Goal: Information Seeking & Learning: Learn about a topic

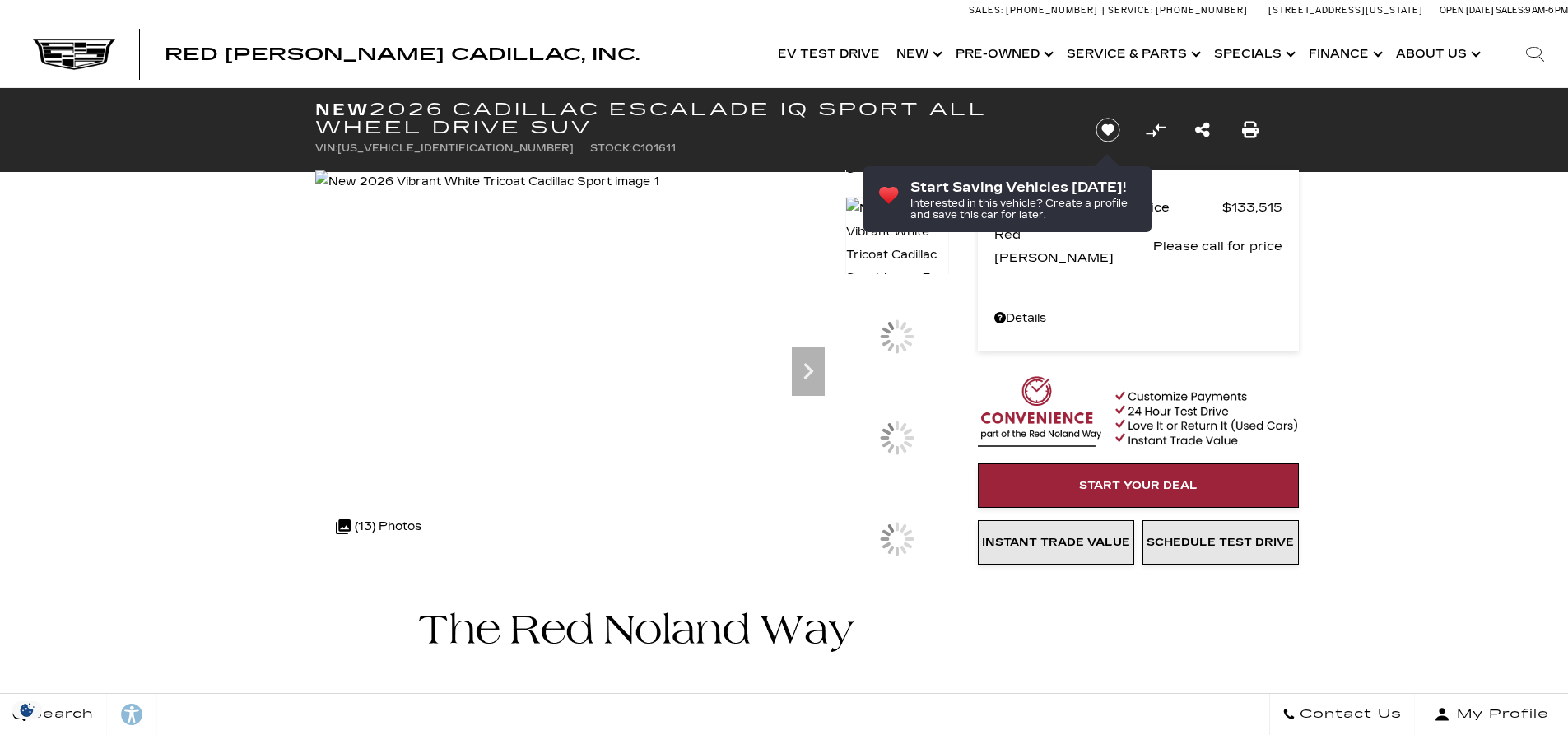
click at [895, 204] on img at bounding box center [897, 243] width 104 height 94
click at [887, 473] on div at bounding box center [897, 512] width 104 height 77
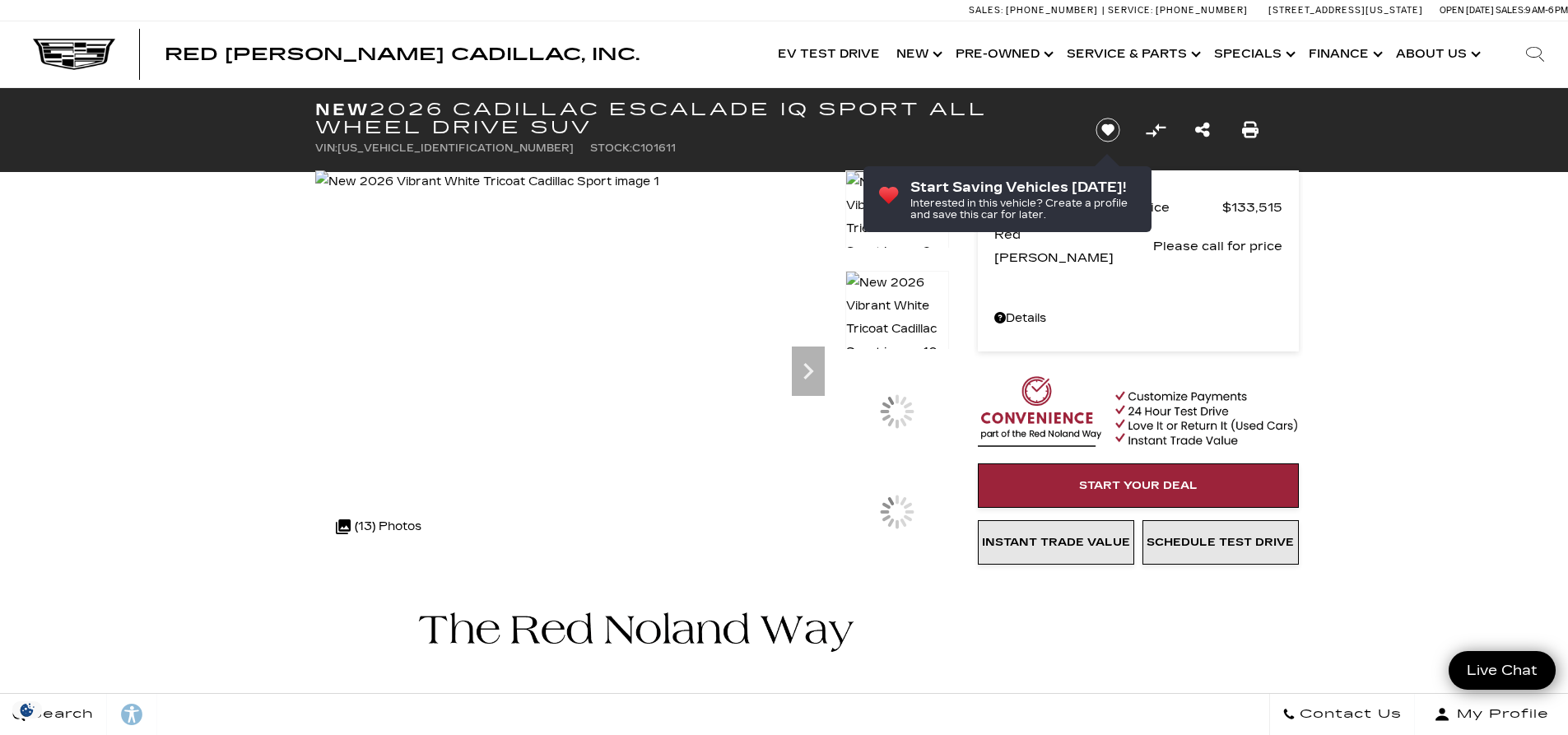
click at [888, 290] on img at bounding box center [897, 318] width 104 height 94
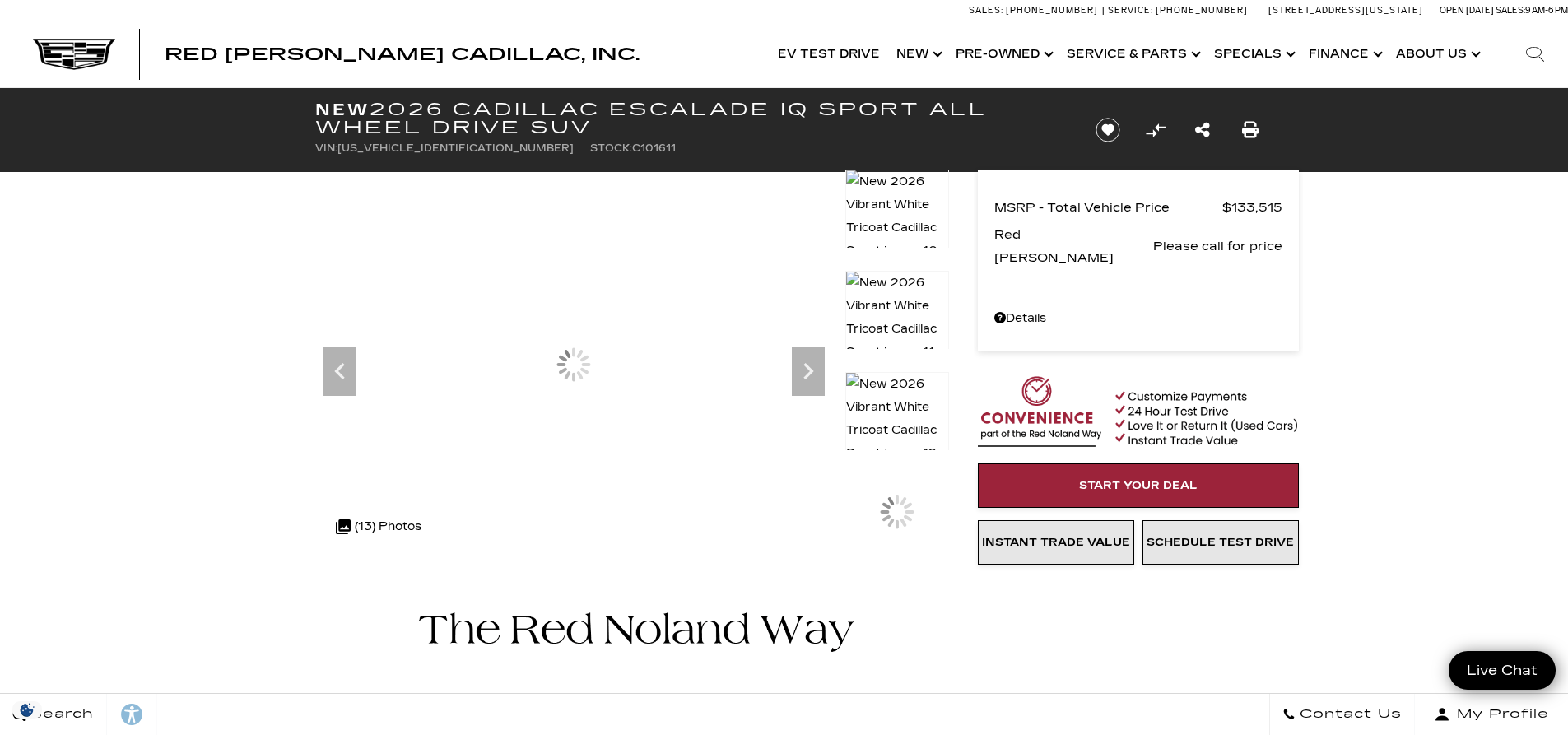
click at [888, 313] on img at bounding box center [897, 318] width 104 height 94
click at [890, 385] on img at bounding box center [897, 420] width 104 height 94
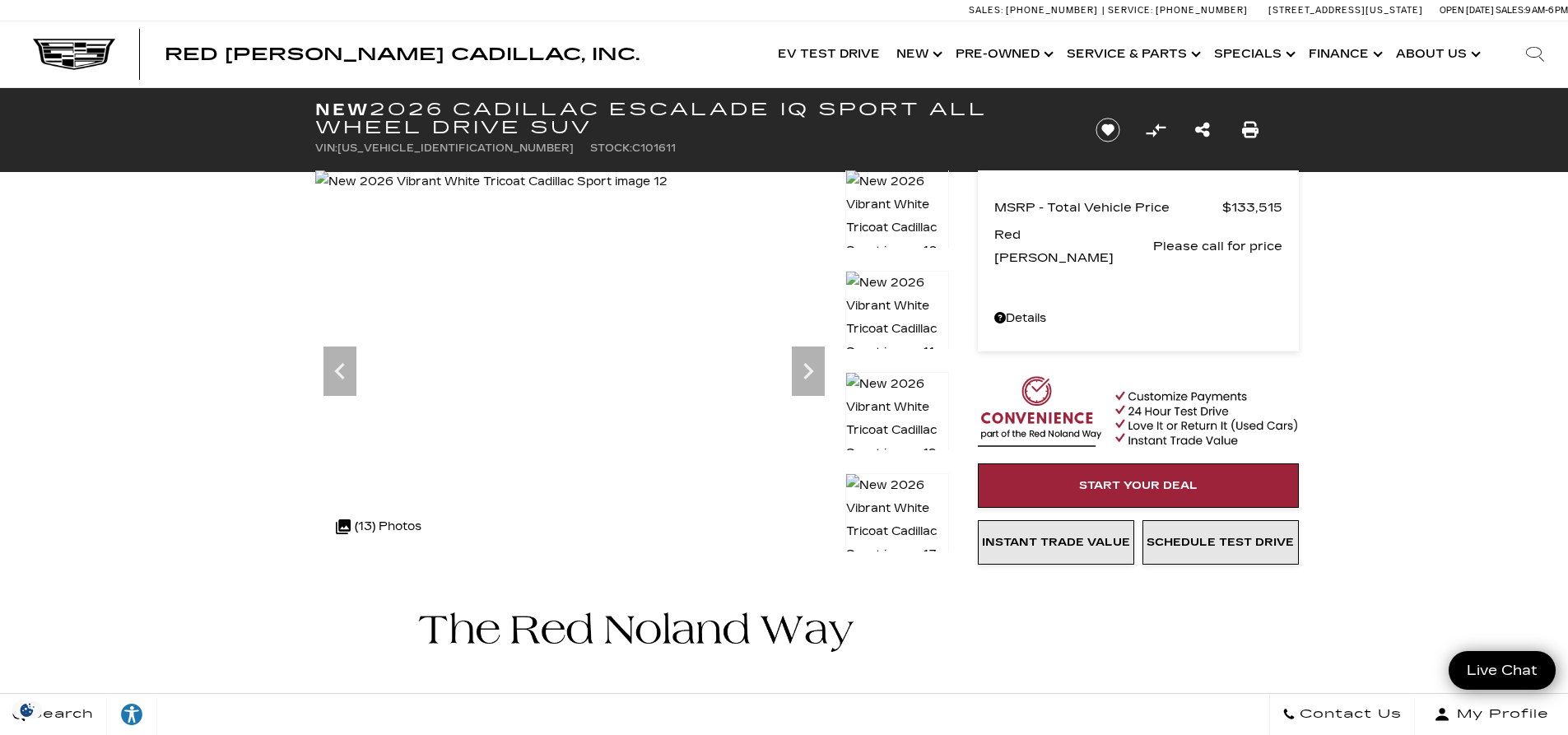
click at [918, 521] on img at bounding box center [897, 520] width 104 height 94
click at [405, 148] on span "[US_VEHICLE_IDENTIFICATION_NUMBER]" at bounding box center [455, 148] width 236 height 12
copy span "[US_VEHICLE_IDENTIFICATION_NUMBER]"
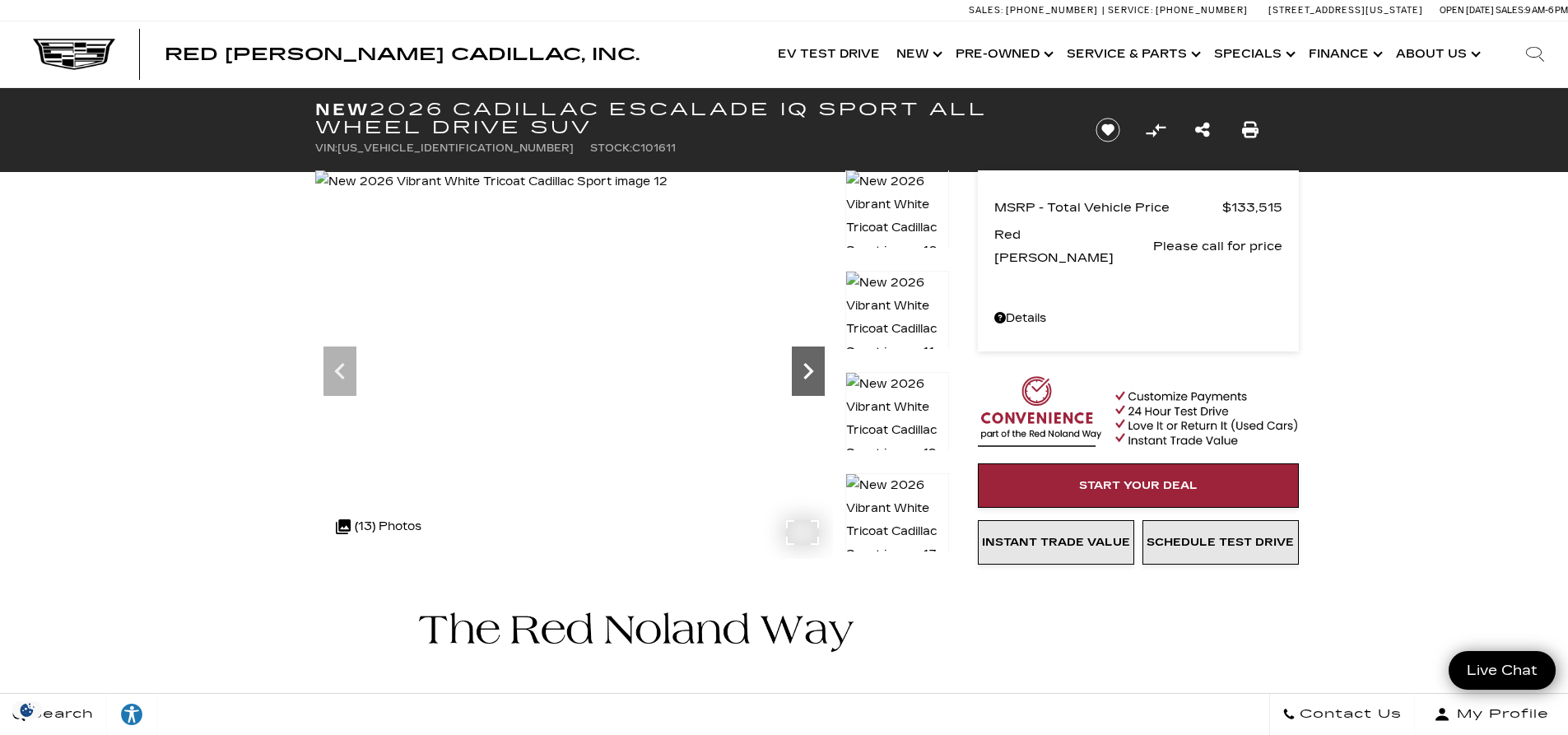
click at [818, 370] on icon "Next" at bounding box center [808, 372] width 33 height 33
click at [818, 370] on div at bounding box center [574, 364] width 518 height 388
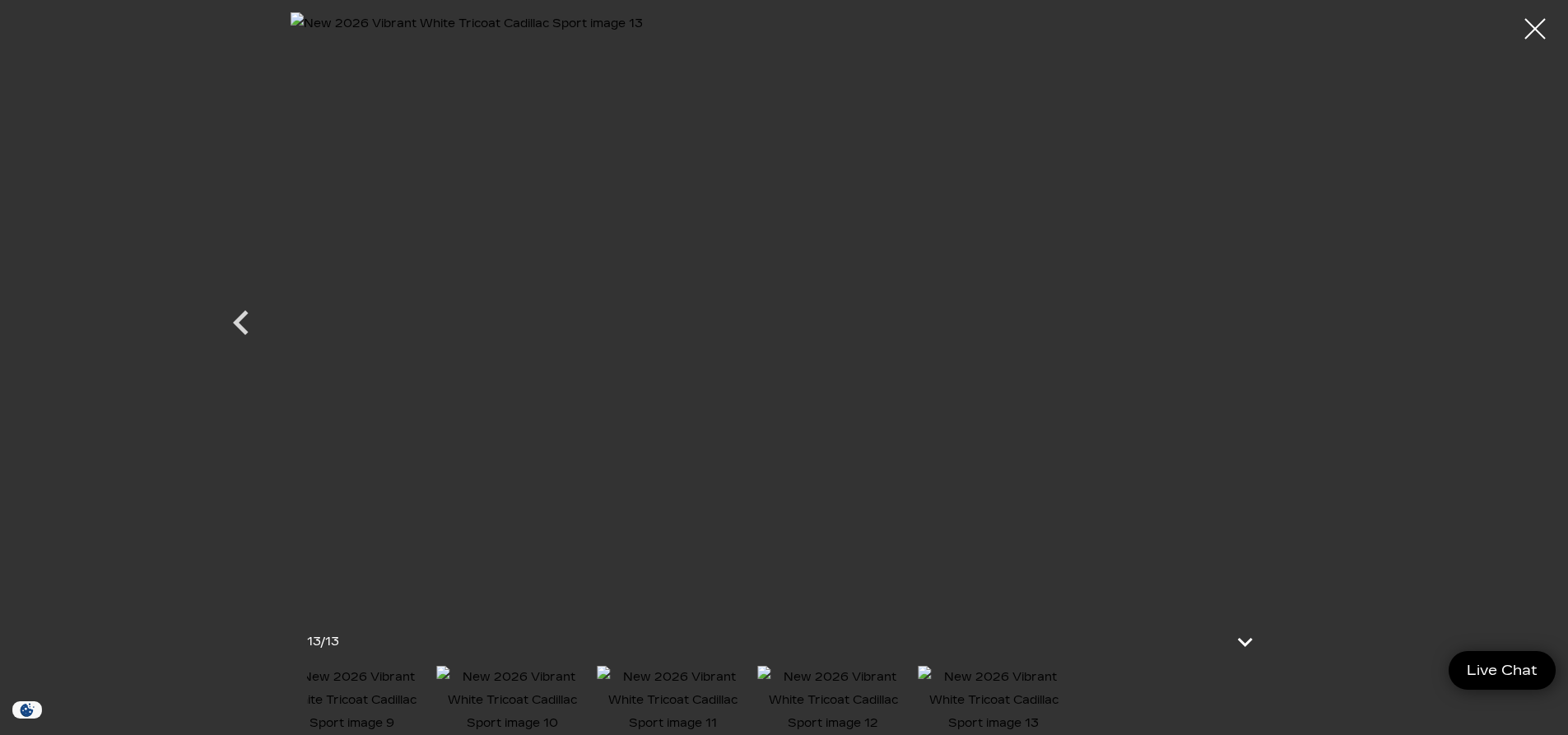
click at [169, 683] on div at bounding box center [784, 367] width 1568 height 735
click at [1027, 696] on img at bounding box center [959, 700] width 152 height 69
click at [549, 681] on img at bounding box center [543, 700] width 152 height 69
click at [1533, 22] on div at bounding box center [1535, 29] width 43 height 43
